Goal: Task Accomplishment & Management: Use online tool/utility

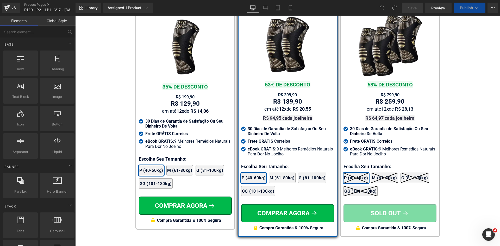
click at [284, 98] on div "R$ 189,90 Text Block" at bounding box center [287, 102] width 93 height 8
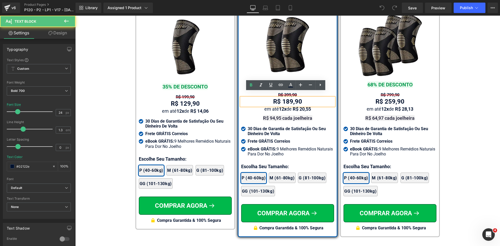
scroll to position [3102, 0]
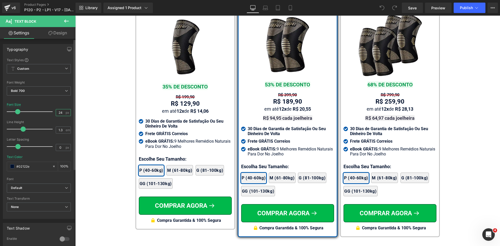
drag, startPoint x: 58, startPoint y: 111, endPoint x: 62, endPoint y: 111, distance: 3.9
click at [62, 111] on input "24" at bounding box center [60, 112] width 9 height 7
type input "26"
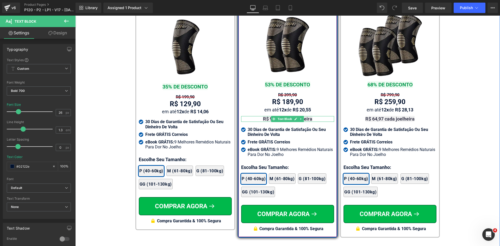
click at [306, 116] on strong "R$ 94,95 cada joelheira" at bounding box center [287, 118] width 49 height 5
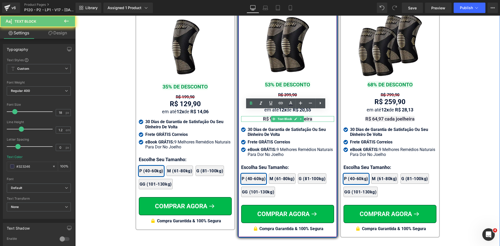
click at [306, 116] on strong "R$ 94,95 cada joelheira" at bounding box center [287, 118] width 49 height 5
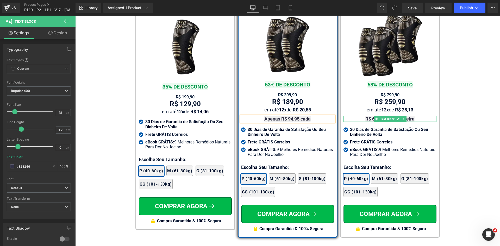
click at [408, 116] on strong "R$ 64,97 cada joelheira" at bounding box center [389, 118] width 49 height 5
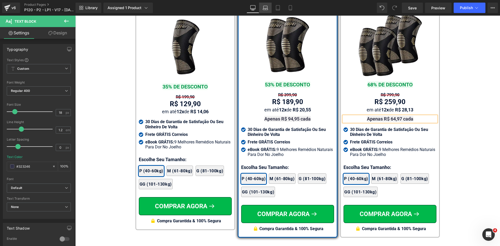
click at [264, 8] on icon at bounding box center [265, 7] width 5 height 5
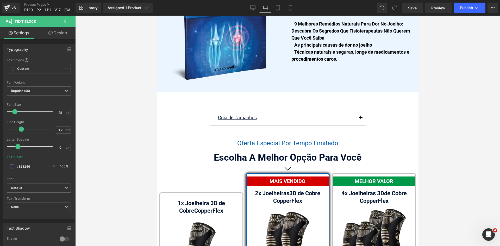
scroll to position [3311, 0]
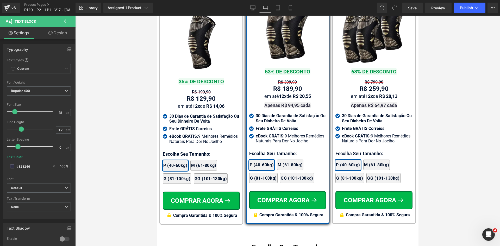
click at [195, 95] on div "R$ 129,90 Text Block" at bounding box center [201, 99] width 77 height 8
drag, startPoint x: 59, startPoint y: 113, endPoint x: 66, endPoint y: 113, distance: 6.8
click at [64, 113] on div "24 px" at bounding box center [63, 112] width 15 height 7
type input "26"
drag, startPoint x: 339, startPoint y: 138, endPoint x: 250, endPoint y: 101, distance: 96.2
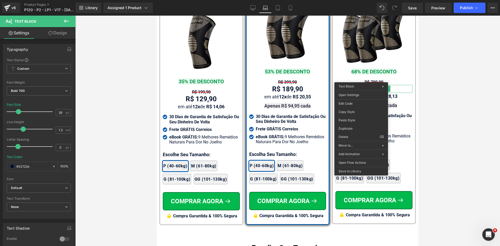
drag, startPoint x: 435, startPoint y: 23, endPoint x: 347, endPoint y: 122, distance: 132.0
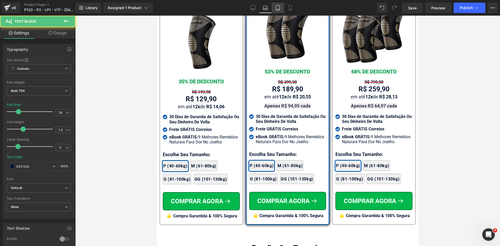
click at [278, 8] on icon at bounding box center [277, 7] width 5 height 5
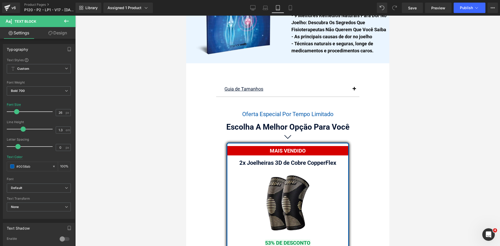
scroll to position [4495, 0]
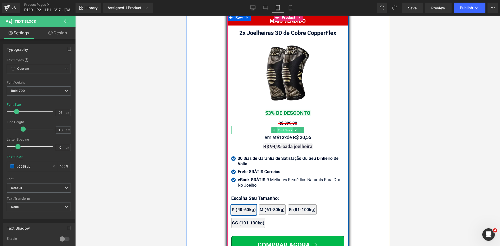
click at [284, 127] on span "Text Block" at bounding box center [284, 130] width 16 height 6
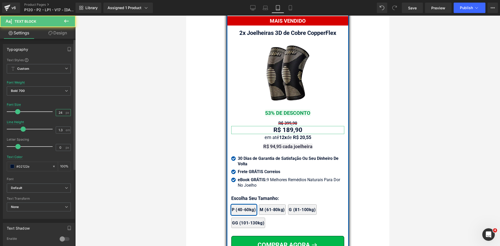
drag, startPoint x: 59, startPoint y: 111, endPoint x: 66, endPoint y: 112, distance: 7.7
click at [66, 112] on div "24 px" at bounding box center [63, 112] width 15 height 7
type input "26"
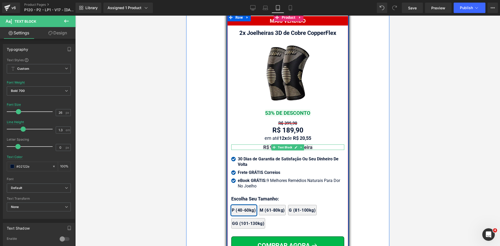
click at [305, 144] on strong "R$ 94,95 cada joelheira" at bounding box center [287, 146] width 49 height 5
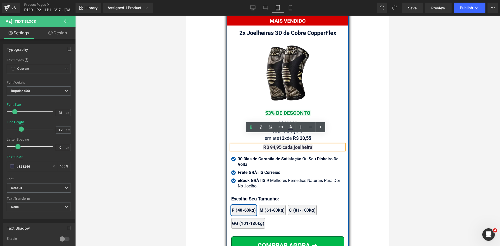
click at [304, 144] on strong "R$ 94,95 cada joelheira" at bounding box center [287, 146] width 49 height 5
drag, startPoint x: 283, startPoint y: 119, endPoint x: 270, endPoint y: 123, distance: 13.8
click at [283, 128] on span "Text Block" at bounding box center [284, 131] width 16 height 6
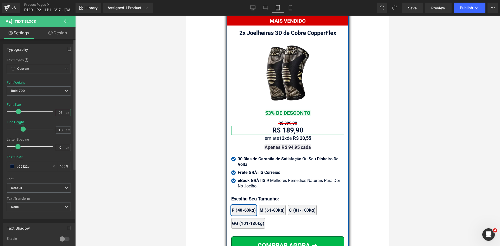
drag, startPoint x: 58, startPoint y: 113, endPoint x: 67, endPoint y: 114, distance: 8.9
click at [62, 113] on input "26" at bounding box center [60, 112] width 9 height 7
type input "24"
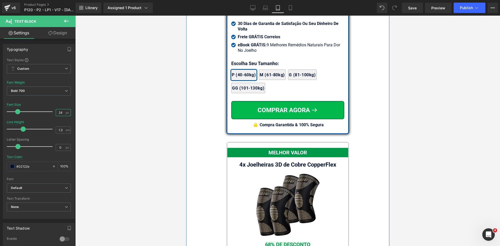
scroll to position [4703, 0]
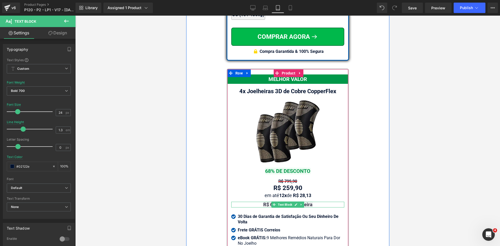
click at [304, 202] on strong "R$ 64,97 cada joelheira" at bounding box center [287, 204] width 49 height 5
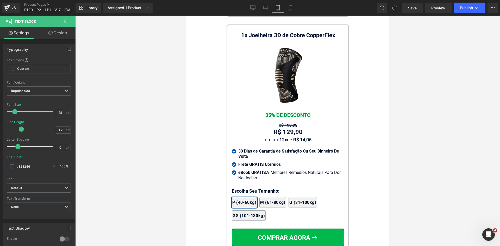
scroll to position [5042, 0]
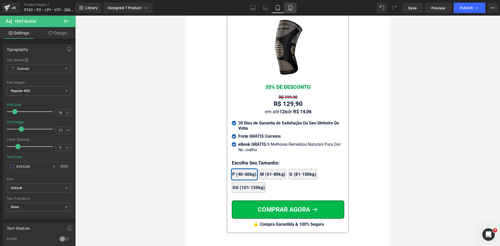
click at [291, 7] on icon at bounding box center [290, 7] width 5 height 5
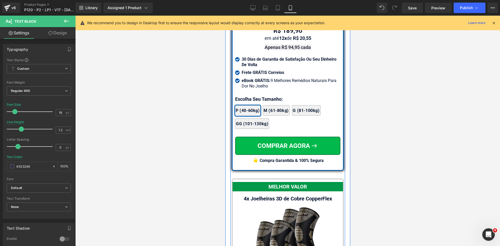
scroll to position [4441, 0]
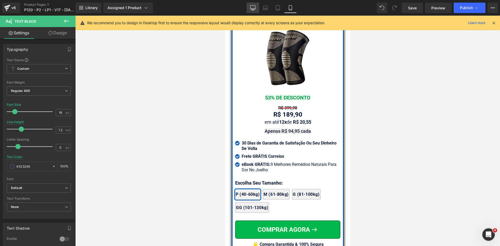
click at [254, 7] on icon at bounding box center [252, 7] width 5 height 5
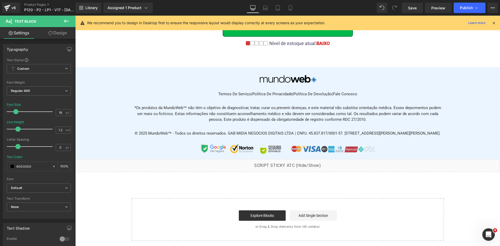
scroll to position [0, 0]
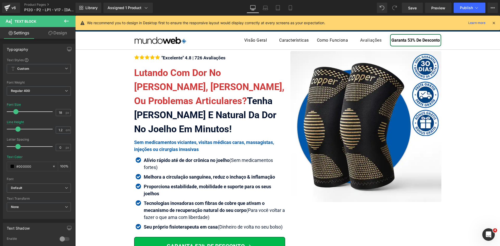
drag, startPoint x: 494, startPoint y: 24, endPoint x: 419, endPoint y: 9, distance: 76.8
click at [494, 24] on icon at bounding box center [493, 23] width 5 height 5
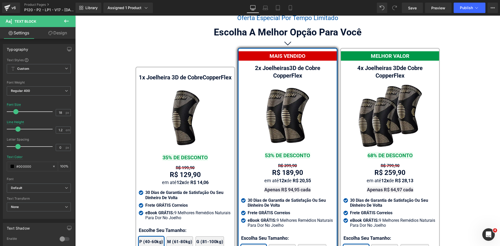
scroll to position [3042, 0]
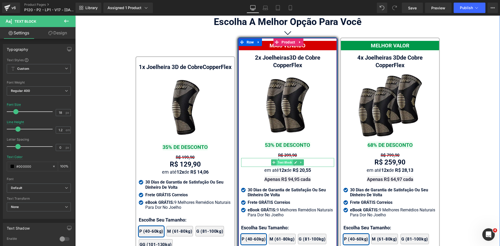
click at [284, 159] on span "Text Block" at bounding box center [284, 162] width 16 height 6
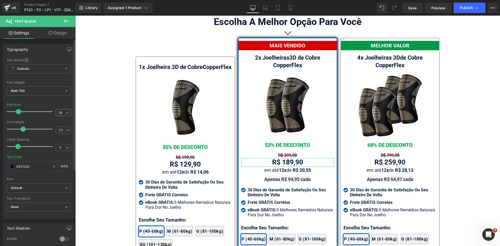
click at [58, 113] on input "26" at bounding box center [60, 112] width 9 height 7
type input "24"
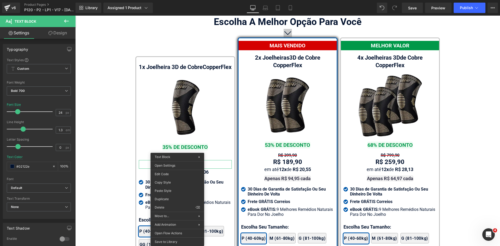
drag, startPoint x: 250, startPoint y: 207, endPoint x: 284, endPoint y: 30, distance: 180.1
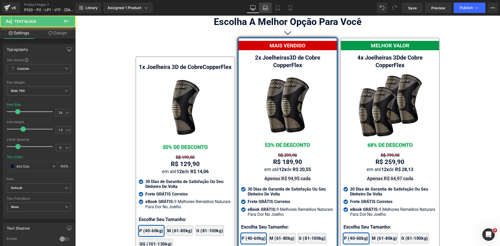
click at [264, 9] on icon at bounding box center [265, 7] width 5 height 5
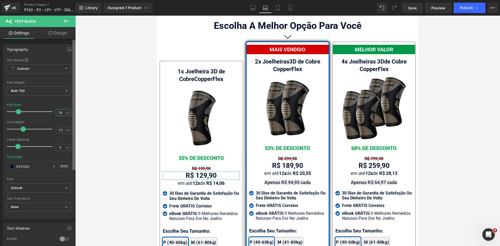
drag, startPoint x: 59, startPoint y: 113, endPoint x: 74, endPoint y: 114, distance: 14.9
click at [72, 113] on div "Text Styles Custom Custom Setup Global Style Custom Setup Global Style Thin 100…" at bounding box center [38, 138] width 71 height 161
type input "24"
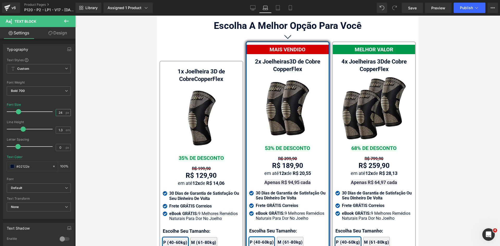
scroll to position [3234, 0]
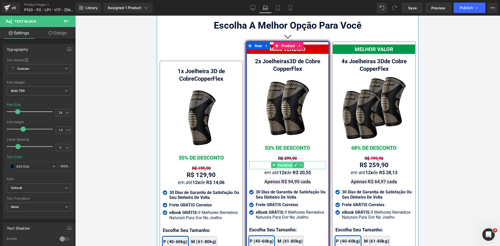
click at [282, 162] on span "Text Block" at bounding box center [284, 165] width 16 height 6
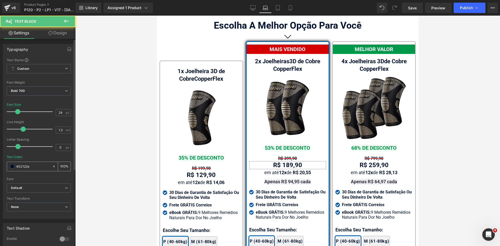
click at [31, 166] on input "#02122e" at bounding box center [32, 166] width 33 height 6
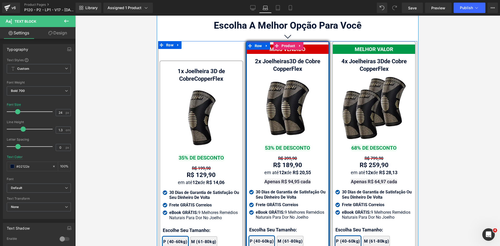
click at [285, 179] on span "Text Block" at bounding box center [284, 182] width 16 height 6
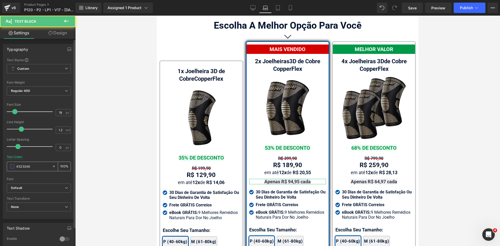
click at [34, 164] on input "#323246" at bounding box center [32, 166] width 33 height 6
paste input "02122e"
type input "#02122e"
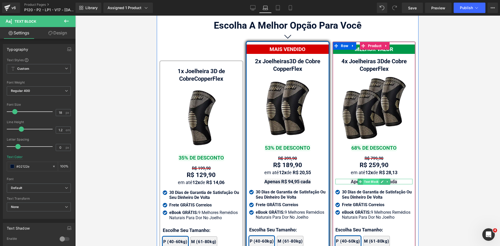
click at [373, 179] on span "Text Block" at bounding box center [371, 182] width 16 height 6
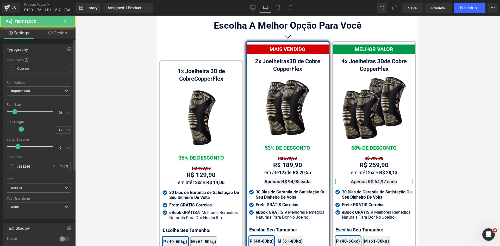
click at [44, 168] on input "#323246" at bounding box center [32, 166] width 33 height 6
paste input "02122e"
click at [253, 11] on link "Desktop" at bounding box center [252, 8] width 12 height 10
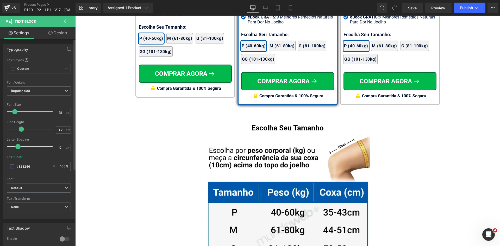
click at [34, 166] on input "#323246" at bounding box center [32, 166] width 33 height 6
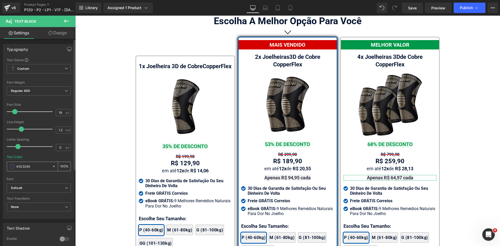
paste input "02122e"
type input "#02122e"
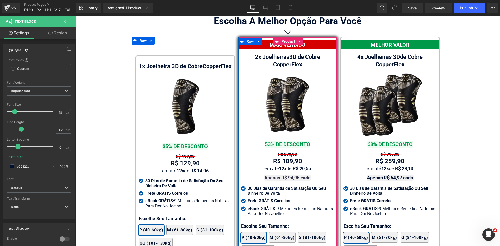
click at [285, 175] on span "Text Block" at bounding box center [277, 178] width 16 height 6
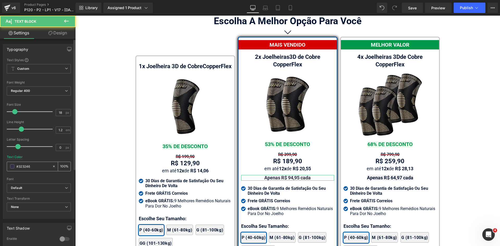
click at [37, 166] on input "#323246" at bounding box center [32, 166] width 33 height 6
paste input "02122e"
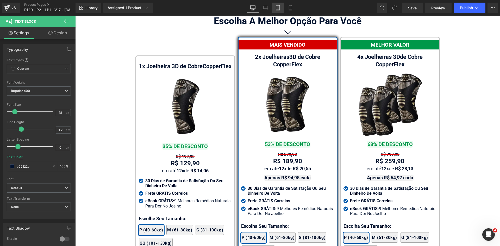
type input "#02122e"
click at [276, 11] on link "Tablet" at bounding box center [277, 8] width 12 height 10
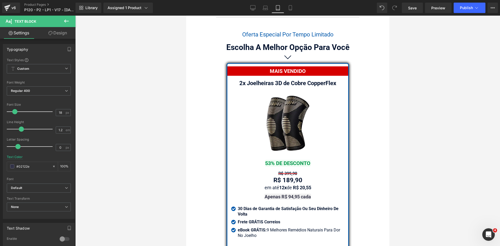
scroll to position [4512, 0]
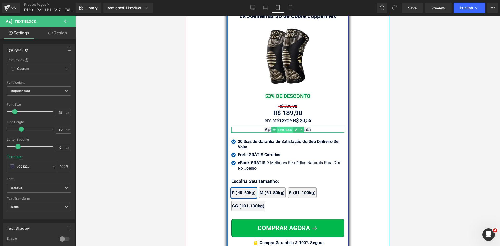
click at [282, 127] on span "Text Block" at bounding box center [284, 130] width 16 height 6
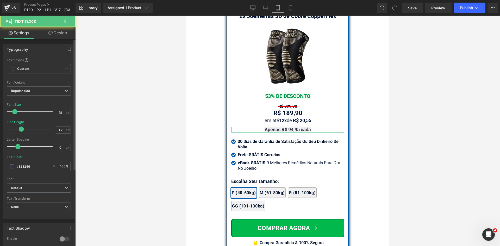
click at [37, 168] on input "#323246" at bounding box center [32, 166] width 33 height 6
paste input "02122e"
type input "#02122e"
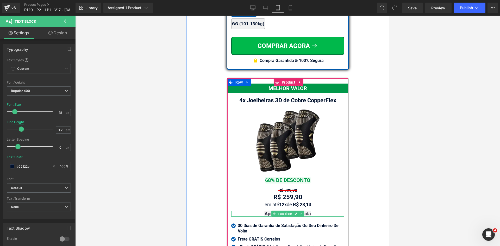
click at [281, 211] on span "Text Block" at bounding box center [284, 214] width 16 height 6
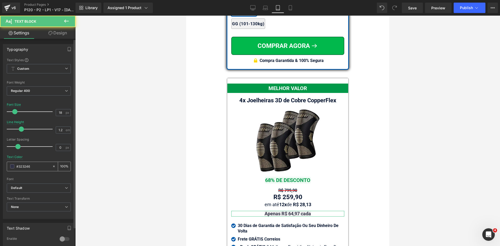
click at [31, 168] on input "#323246" at bounding box center [32, 166] width 33 height 6
paste input "02122e"
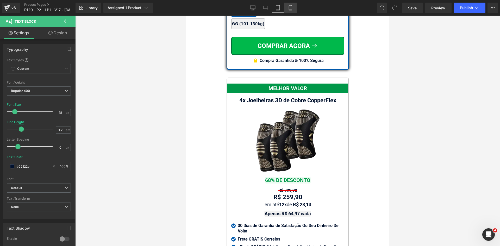
click at [289, 7] on icon at bounding box center [290, 7] width 3 height 5
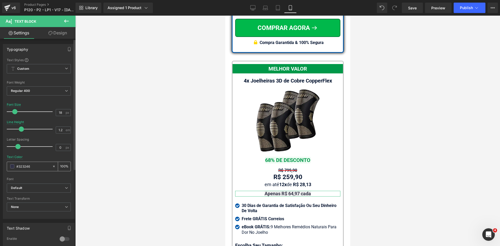
click at [32, 167] on input "#323246" at bounding box center [32, 166] width 33 height 6
paste input "02122e"
type input "#02122e"
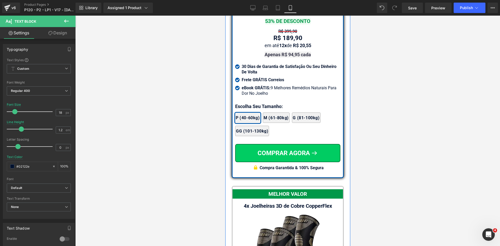
scroll to position [4487, 0]
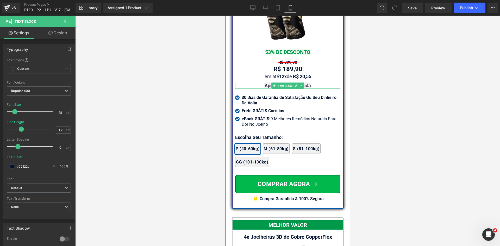
click at [286, 89] on span "Text Block" at bounding box center [284, 86] width 16 height 6
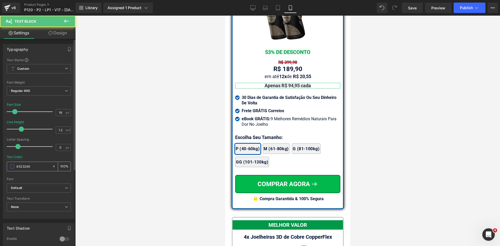
click at [36, 169] on input "#323246" at bounding box center [32, 166] width 33 height 6
paste input "02122e"
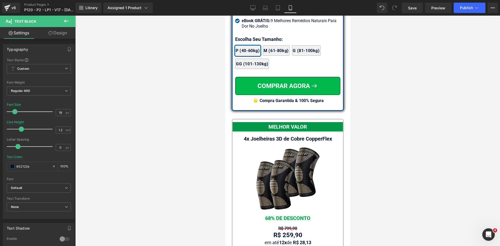
scroll to position [4669, 0]
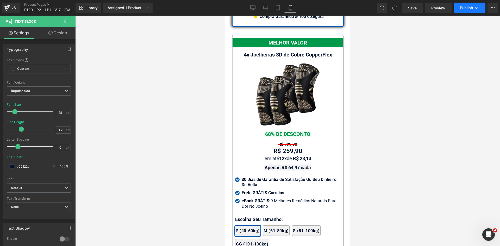
type input "#02122e"
click at [465, 7] on span "Publish" at bounding box center [466, 8] width 13 height 4
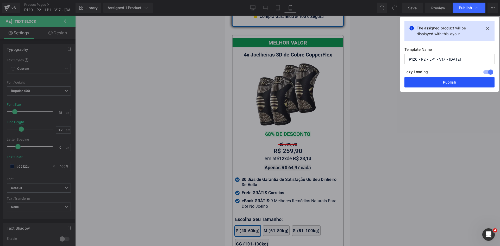
drag, startPoint x: 446, startPoint y: 82, endPoint x: 356, endPoint y: 65, distance: 92.2
click at [446, 82] on button "Publish" at bounding box center [449, 82] width 90 height 10
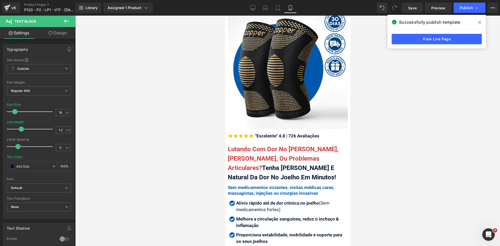
scroll to position [0, 0]
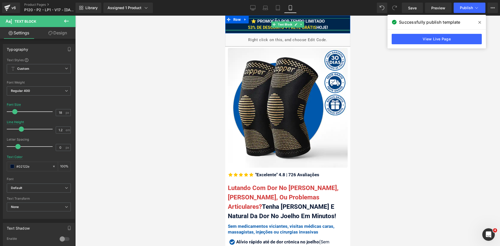
click at [328, 29] on div "⭐ PROMOÇÃO POR TEMPO LIMITADO 53% DE DESCONTO + FRETE GRÁTIS HOJE!" at bounding box center [287, 24] width 125 height 12
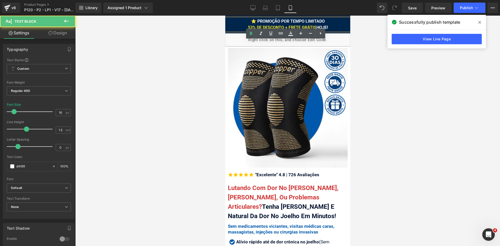
click at [326, 27] on div "⭐ PROMOÇÃO POR TEMPO LIMITADO 53% DE DESCONTO + FRETE GRÁTIS HOJE!" at bounding box center [287, 24] width 125 height 12
drag, startPoint x: 314, startPoint y: 26, endPoint x: 328, endPoint y: 26, distance: 13.8
click at [328, 26] on div "⭐ PROMOÇÃO POR TEMPO LIMITADO 53% DE DESCONTO + FRETE GRÁTIS HOJE!" at bounding box center [287, 24] width 125 height 12
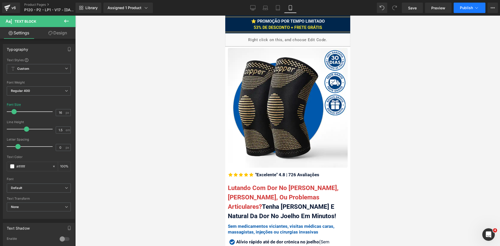
click at [469, 6] on span "Publish" at bounding box center [466, 8] width 13 height 4
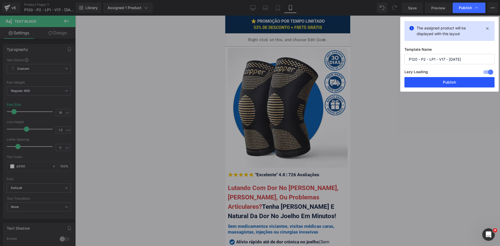
click at [444, 85] on button "Publish" at bounding box center [449, 82] width 90 height 10
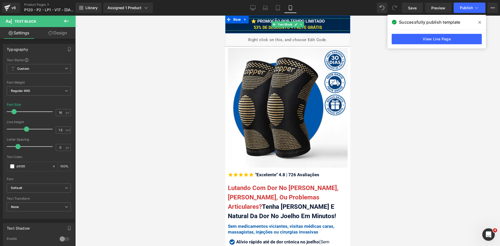
click at [327, 29] on div "⭐ PROMOÇÃO POR TEMPO LIMITADO 53% DE DESCONTO + FRETE GRÁTIS" at bounding box center [287, 24] width 125 height 12
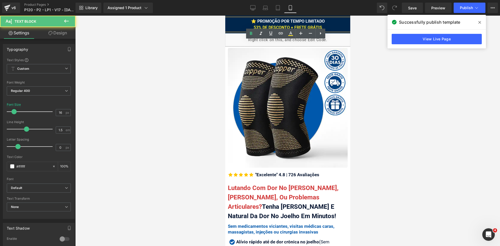
click at [384, 63] on div at bounding box center [287, 131] width 424 height 230
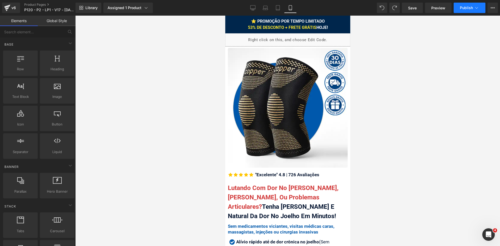
click at [474, 6] on icon at bounding box center [476, 7] width 5 height 5
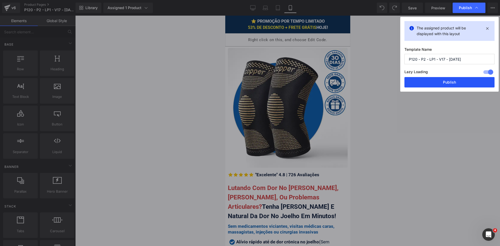
click at [457, 81] on button "Publish" at bounding box center [449, 82] width 90 height 10
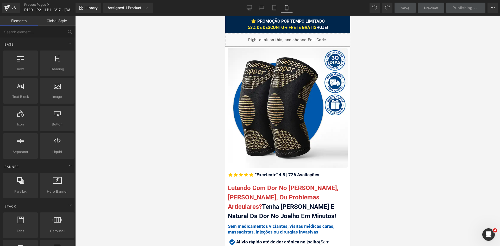
click at [419, 98] on div at bounding box center [287, 131] width 424 height 230
click at [325, 28] on span "⭐ PROMOÇÃO POR TEMPO LIMITADO 53% DE DESCONTO + FRETE GRÁTIS HOJE!" at bounding box center [288, 24] width 80 height 11
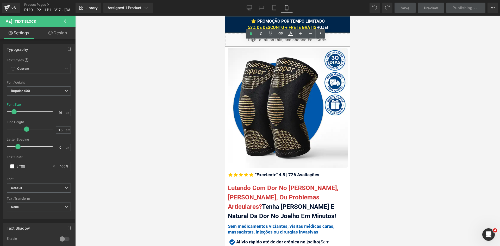
drag, startPoint x: 327, startPoint y: 27, endPoint x: 315, endPoint y: 27, distance: 12.2
click at [315, 27] on div "⭐ PROMOÇÃO POR TEMPO LIMITADO 53% DE DESCONTO + FRETE GRÁTIS HOJE!" at bounding box center [287, 24] width 125 height 12
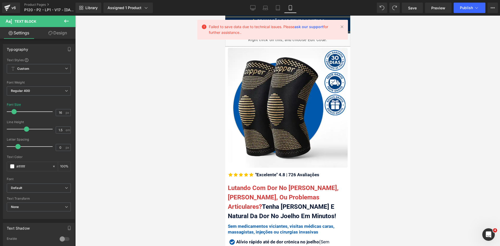
click at [451, 72] on div at bounding box center [287, 131] width 424 height 230
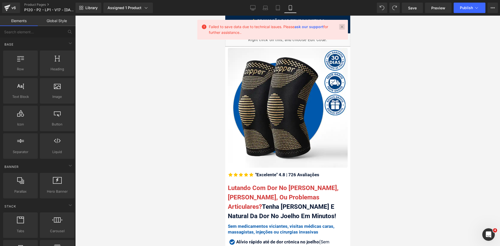
click at [340, 24] on link at bounding box center [342, 27] width 6 height 6
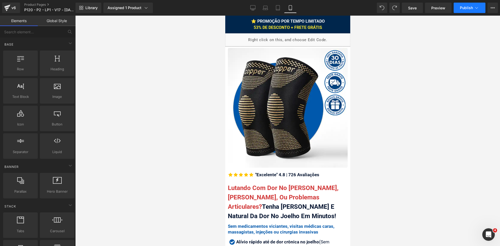
click at [473, 13] on div "Library Assigned 1 Product Product Preview Joelheira 3D de Cobre CopperFlex Man…" at bounding box center [287, 8] width 424 height 16
click at [473, 10] on button "Publish" at bounding box center [469, 8] width 32 height 10
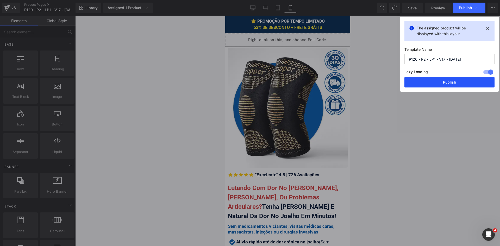
click at [462, 83] on button "Publish" at bounding box center [449, 82] width 90 height 10
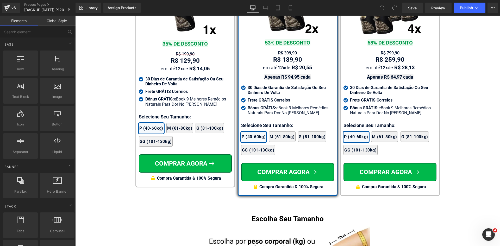
scroll to position [3119, 0]
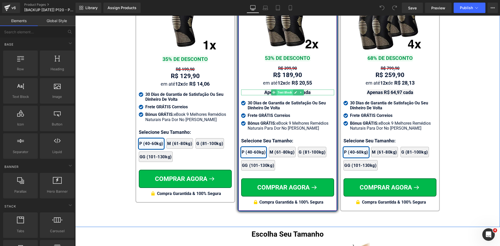
click at [282, 89] on span "Text Block" at bounding box center [284, 92] width 16 height 6
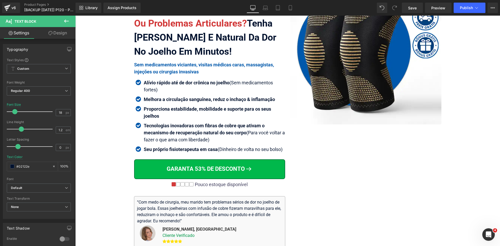
scroll to position [0, 0]
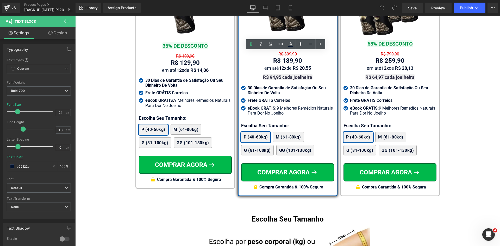
scroll to position [3143, 0]
